Goal: Transaction & Acquisition: Purchase product/service

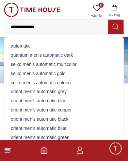
type input "**********"
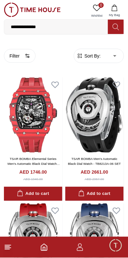
click at [8, 247] on line at bounding box center [7, 247] width 5 height 0
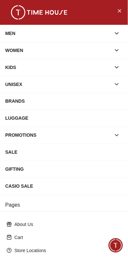
scroll to position [93, 0]
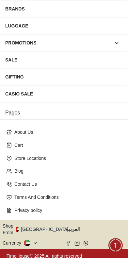
click at [42, 230] on button "Shop From [GEOGRAPHIC_DATA]" at bounding box center [38, 229] width 71 height 13
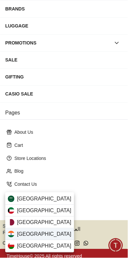
click at [35, 233] on div "[GEOGRAPHIC_DATA]" at bounding box center [39, 235] width 69 height 12
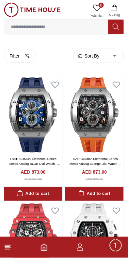
click at [101, 57] on span "Sort By:" at bounding box center [92, 56] width 18 height 7
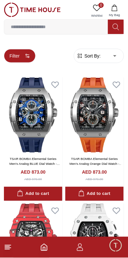
click at [24, 54] on button "Filter" at bounding box center [20, 56] width 32 height 14
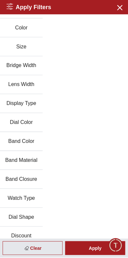
scroll to position [41, 0]
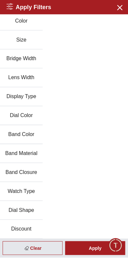
click at [27, 229] on button "Discount" at bounding box center [21, 230] width 43 height 19
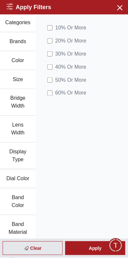
scroll to position [0, 0]
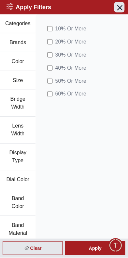
click at [117, 9] on icon "button" at bounding box center [120, 7] width 8 height 8
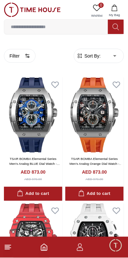
click at [113, 26] on icon at bounding box center [116, 27] width 6 height 7
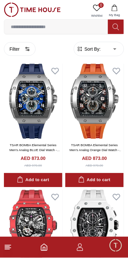
scroll to position [15, 0]
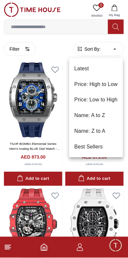
click at [106, 99] on li "Price: Low to High" at bounding box center [96, 100] width 54 height 16
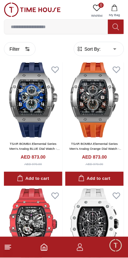
type input "*"
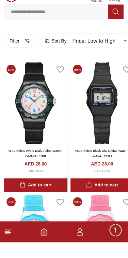
click at [9, 246] on line at bounding box center [8, 246] width 6 height 0
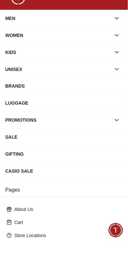
scroll to position [93, 0]
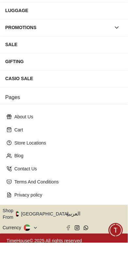
click at [71, 228] on icon "button" at bounding box center [72, 230] width 2 height 5
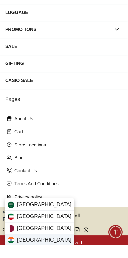
click at [35, 253] on div "[GEOGRAPHIC_DATA]" at bounding box center [39, 254] width 69 height 12
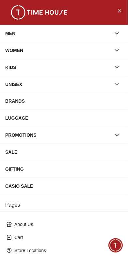
scroll to position [93, 0]
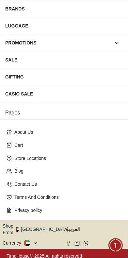
click at [40, 228] on button "Shop From [GEOGRAPHIC_DATA]" at bounding box center [38, 229] width 71 height 13
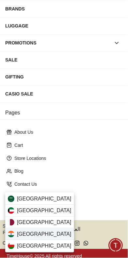
click at [38, 233] on div "[GEOGRAPHIC_DATA]" at bounding box center [39, 235] width 69 height 12
